Goal: Information Seeking & Learning: Learn about a topic

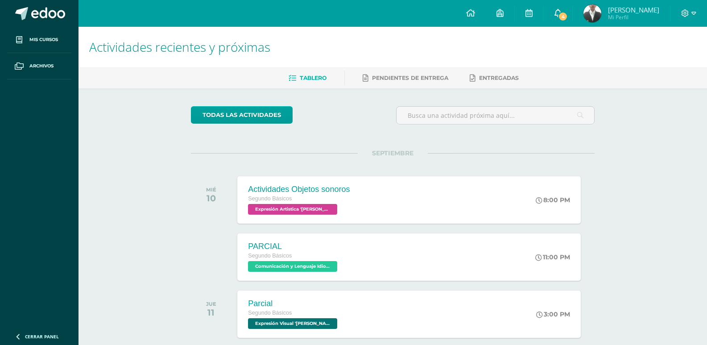
click at [562, 8] on span at bounding box center [558, 13] width 7 height 10
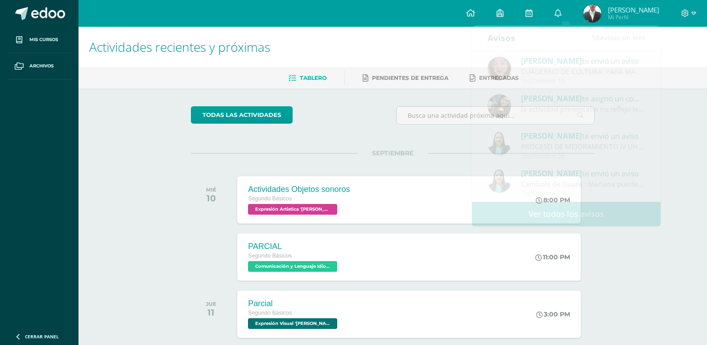
click at [684, 117] on div "Actividades recientes y próximas Tablero Pendientes de entrega Entregadas todas…" at bounding box center [393, 296] width 629 height 539
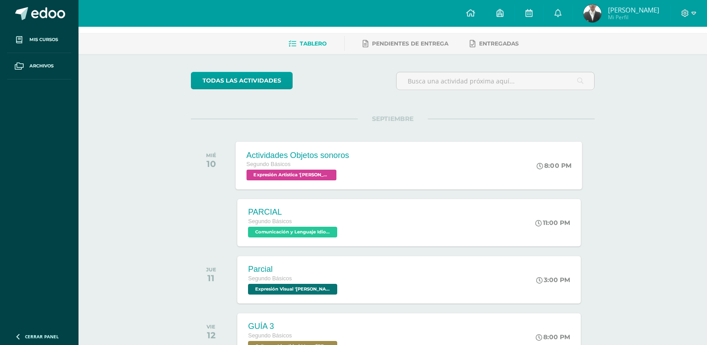
scroll to position [45, 0]
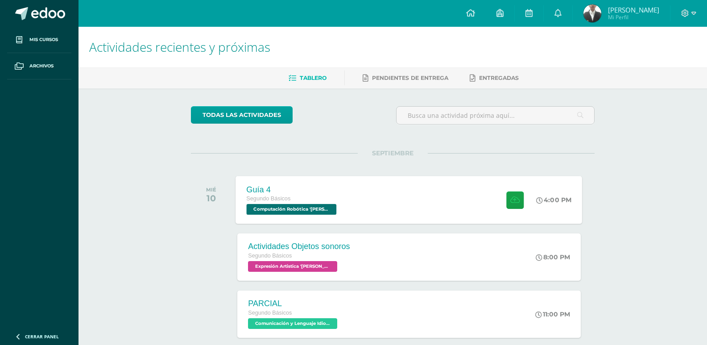
click at [394, 199] on div "Guía 4 Segundo Básicos Computación Robótica '[PERSON_NAME]' 4:00 PM Guía 4 Comp…" at bounding box center [409, 200] width 347 height 48
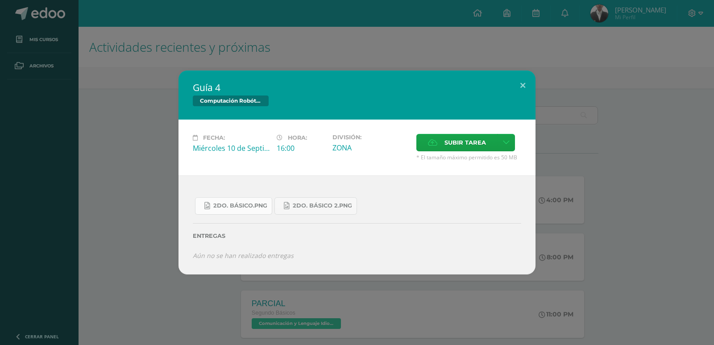
click at [238, 203] on span "2do. Básico.png" at bounding box center [240, 205] width 54 height 7
click at [313, 202] on link "2do. Básico 2.png" at bounding box center [315, 205] width 83 height 17
